Goal: Information Seeking & Learning: Learn about a topic

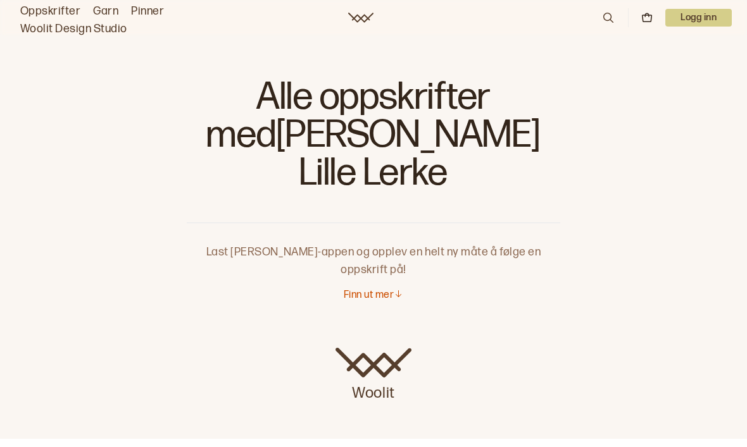
click at [397, 289] on icon at bounding box center [398, 293] width 9 height 9
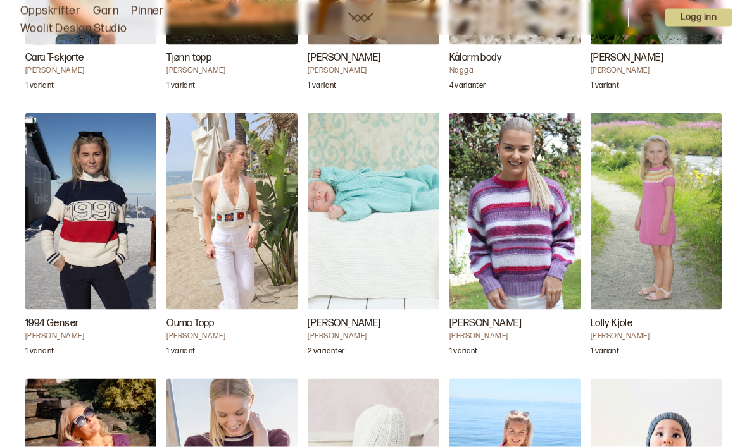
scroll to position [1764, 0]
click at [406, 203] on img "Fredrik Babysett" at bounding box center [372, 211] width 131 height 197
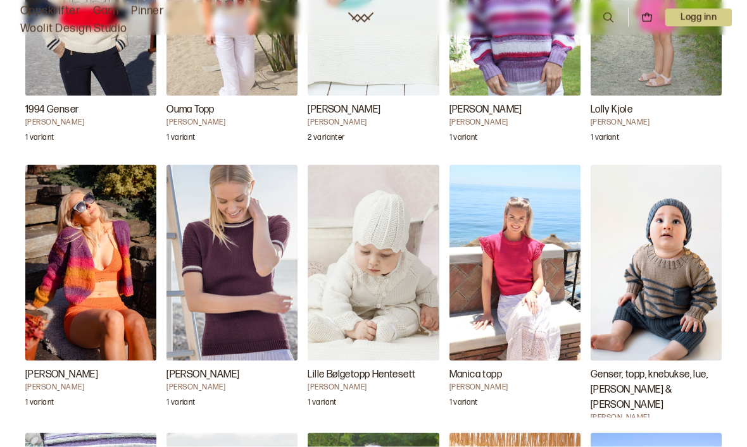
scroll to position [1978, 0]
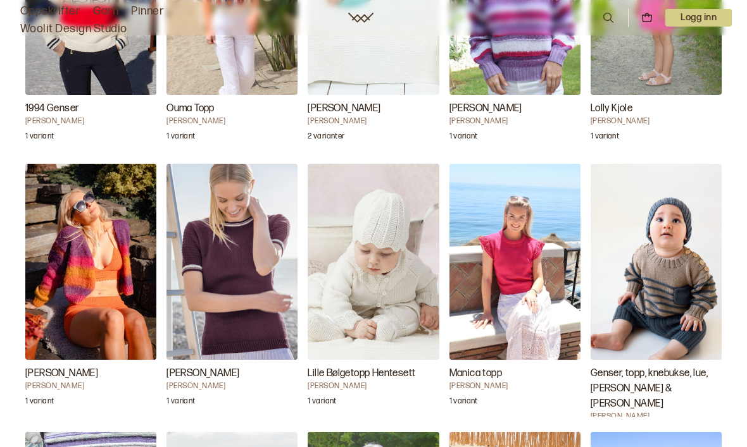
click at [342, 228] on img "Lille Bølgetopp Hentesett" at bounding box center [372, 262] width 131 height 197
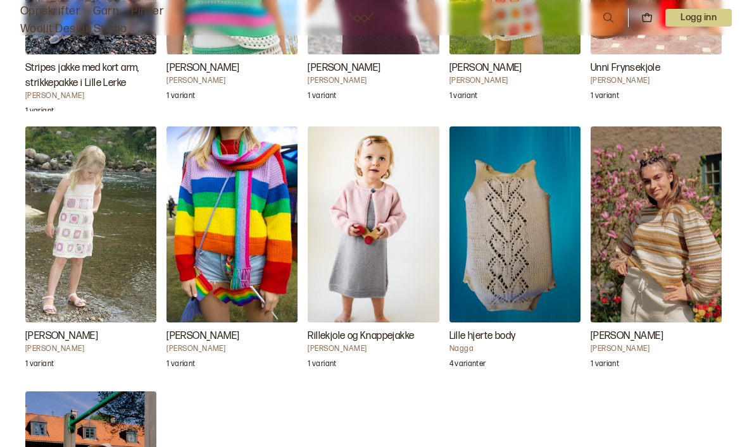
scroll to position [2817, 0]
